Goal: Find specific page/section

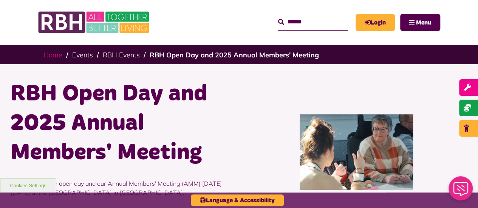
click at [48, 57] on link "Home" at bounding box center [52, 55] width 19 height 9
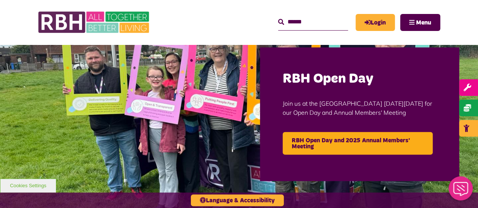
scroll to position [23, 0]
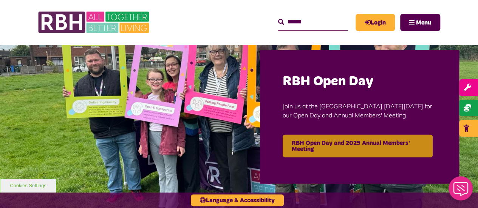
click at [338, 150] on link "RBH Open Day and 2025 Annual Members' Meeting" at bounding box center [358, 146] width 150 height 23
